Goal: Task Accomplishment & Management: Use online tool/utility

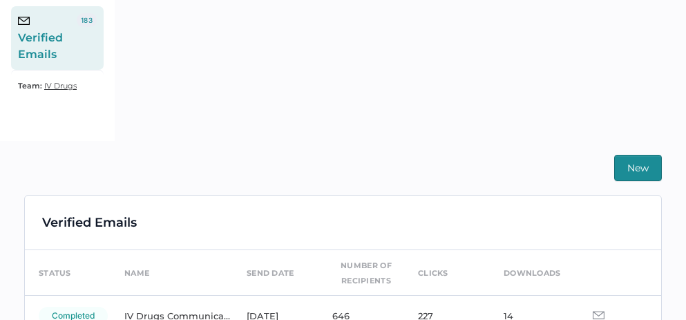
scroll to position [161, 0]
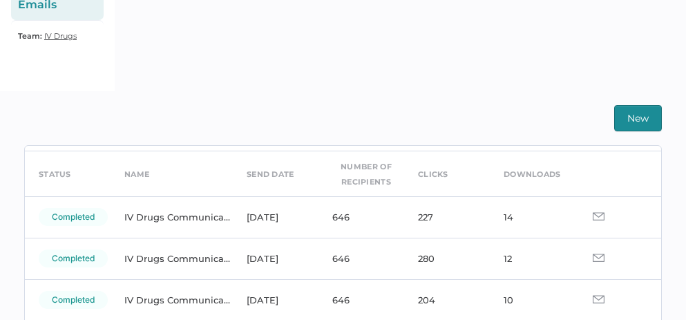
scroll to position [48, 0]
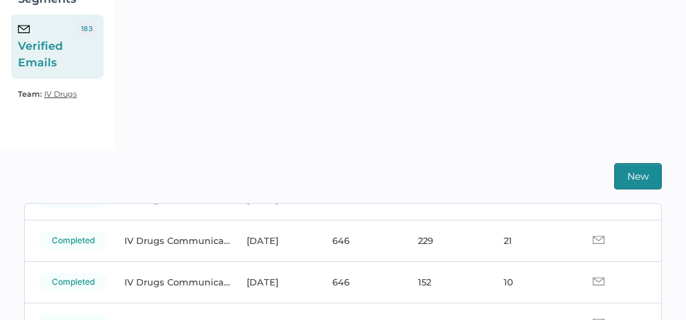
scroll to position [212, 0]
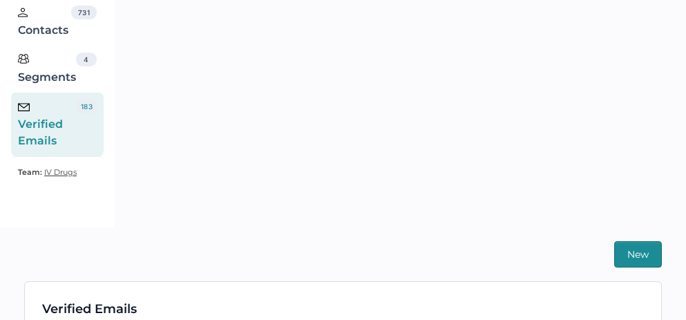
scroll to position [341, 0]
